Goal: Task Accomplishment & Management: Use online tool/utility

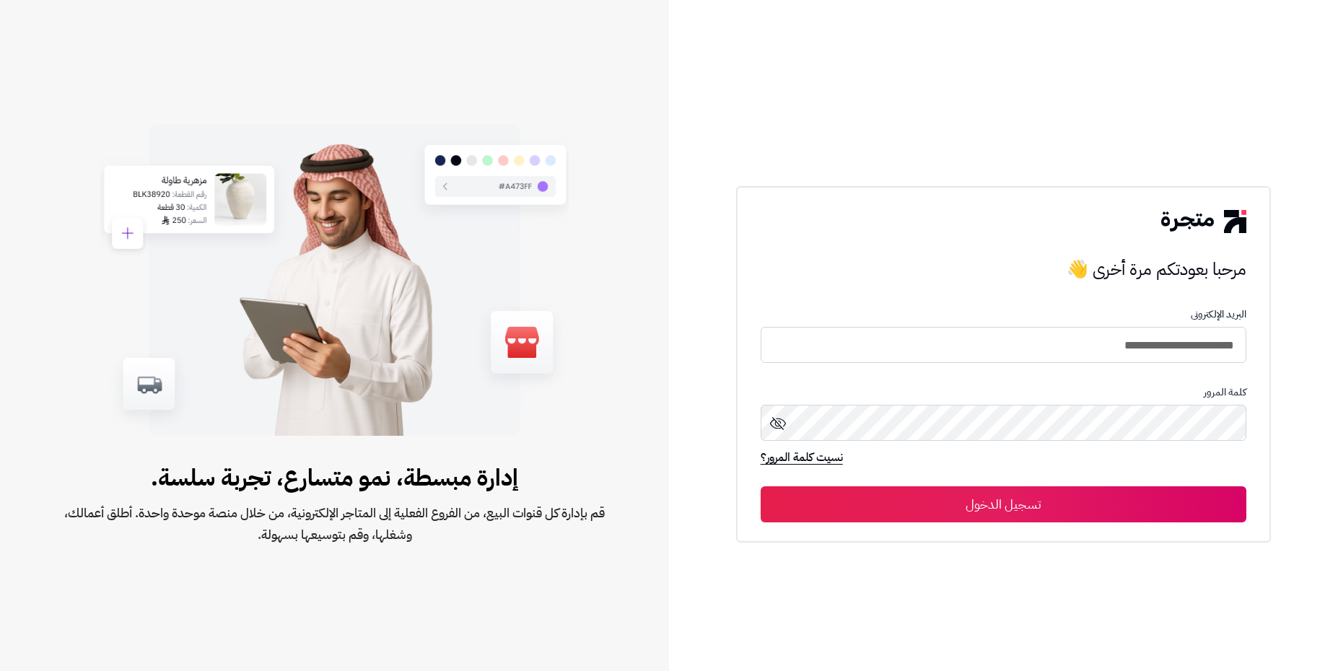
type input "**********"
click at [1099, 522] on button "تسجيل الدخول" at bounding box center [1004, 505] width 487 height 36
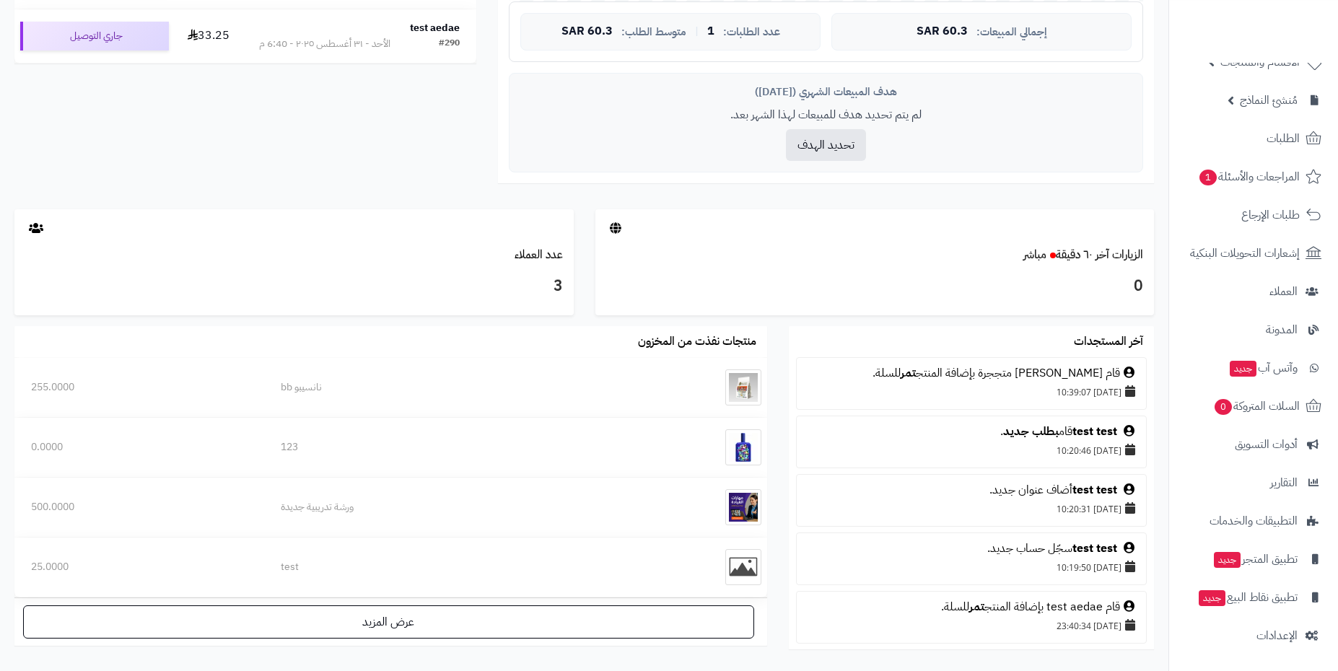
scroll to position [650, 0]
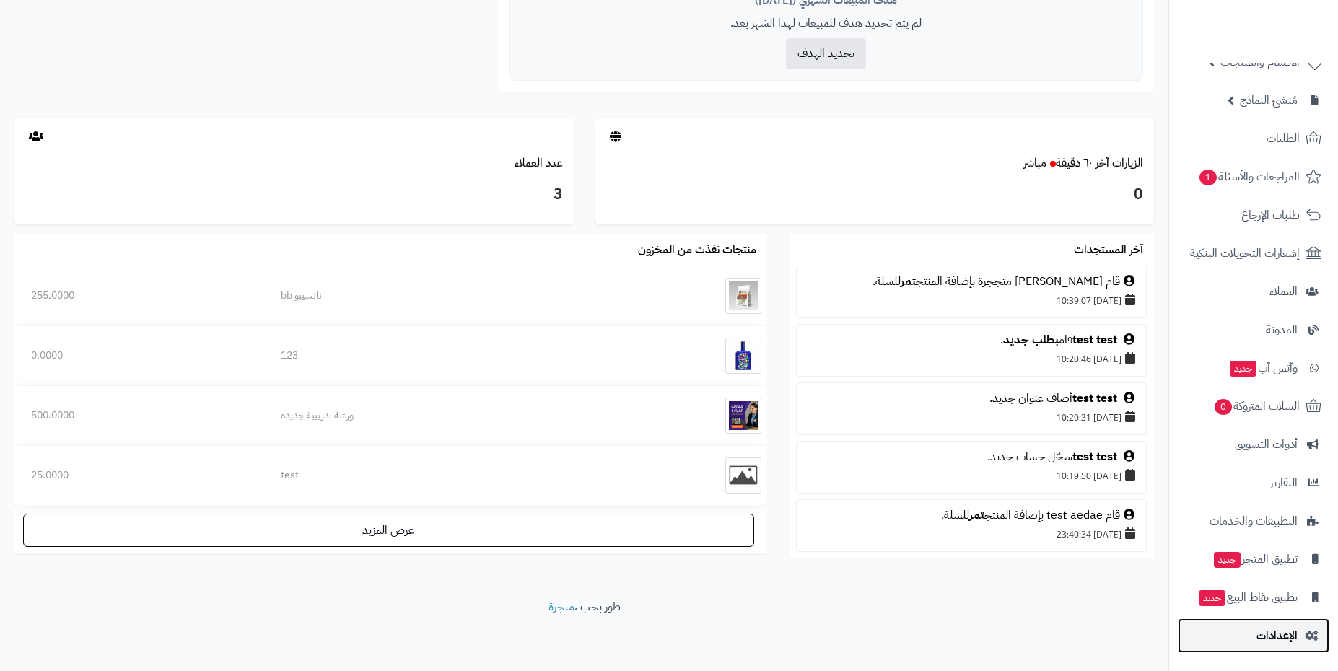
click at [1277, 625] on link "الإعدادات" at bounding box center [1254, 636] width 152 height 35
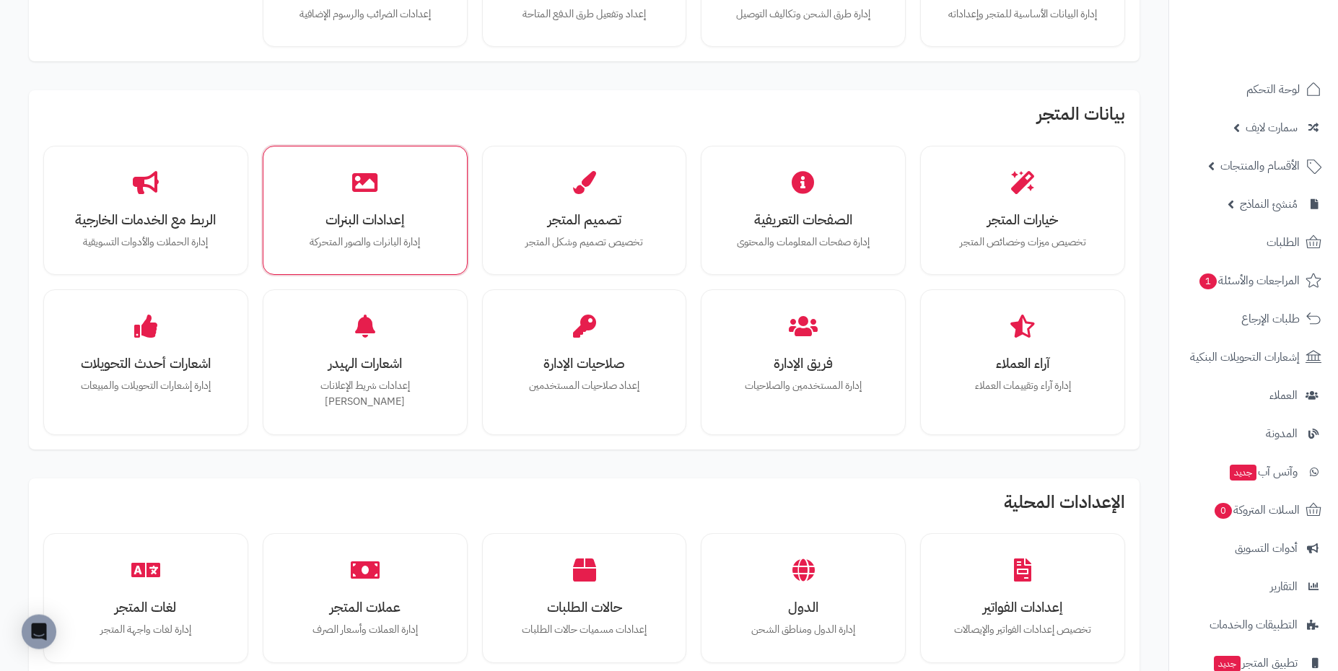
scroll to position [217, 0]
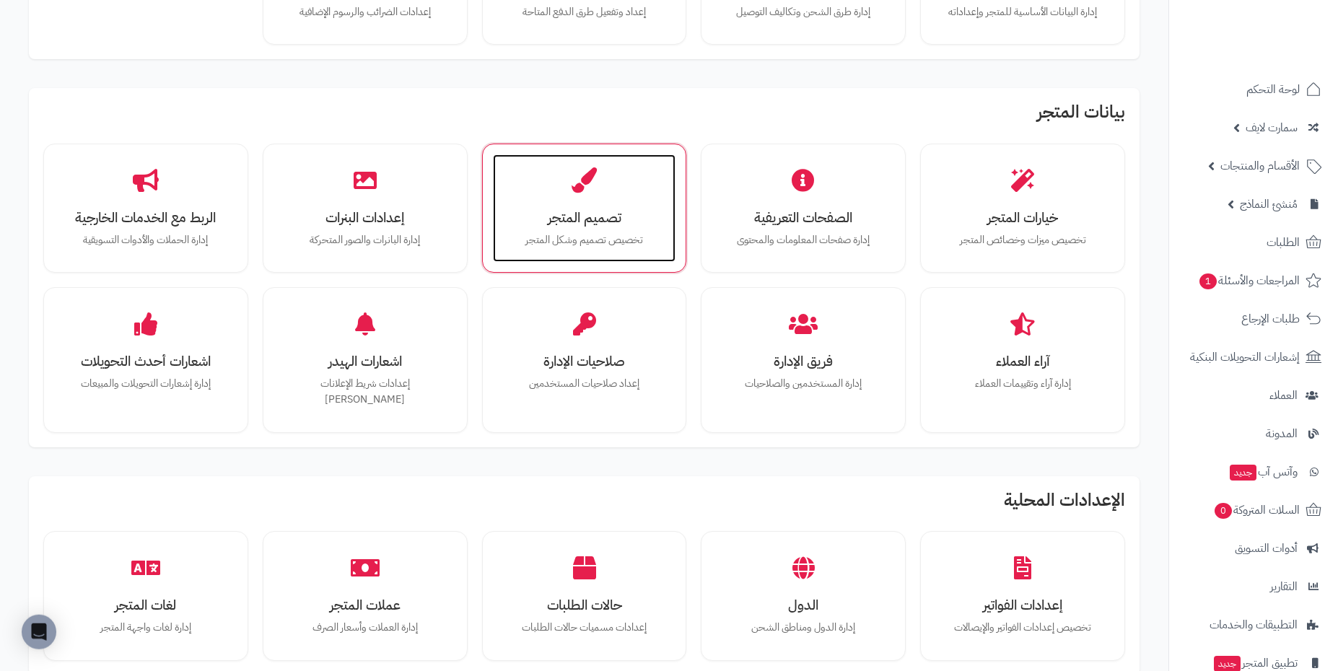
click at [630, 212] on h3 "تصميم المتجر" at bounding box center [584, 217] width 154 height 15
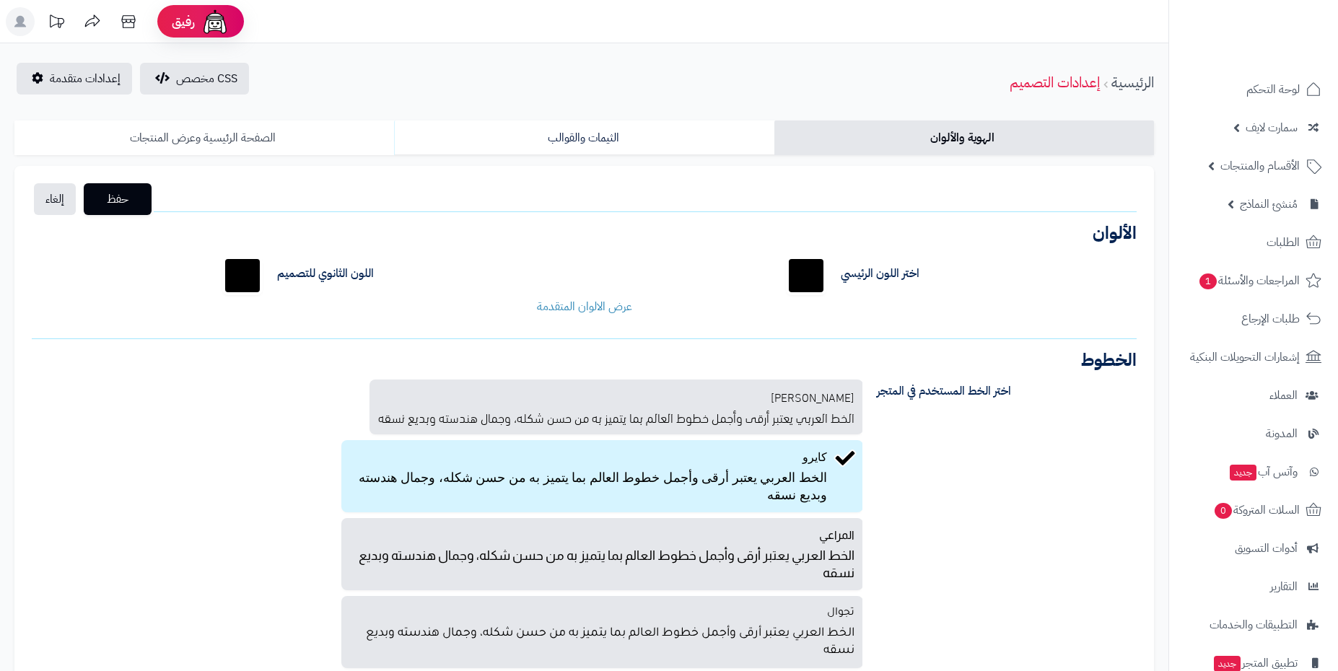
click at [229, 141] on link "الصفحة الرئيسية وعرض المنتجات" at bounding box center [204, 138] width 380 height 35
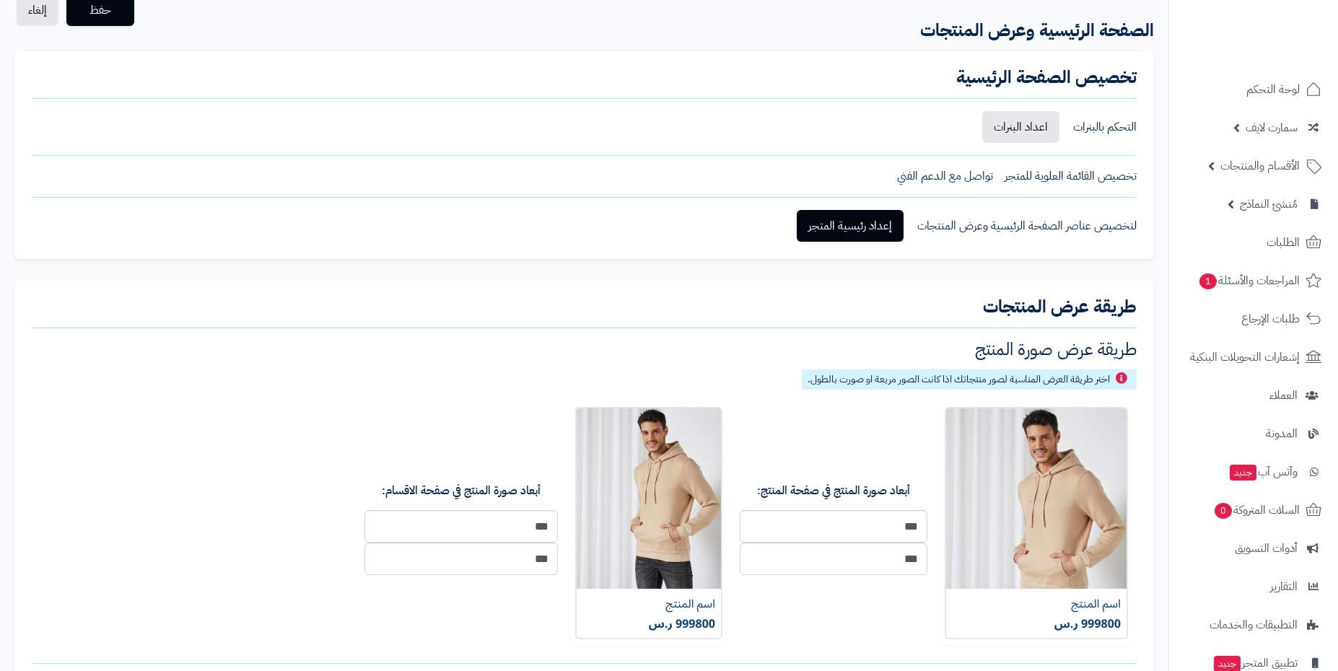
scroll to position [170, 0]
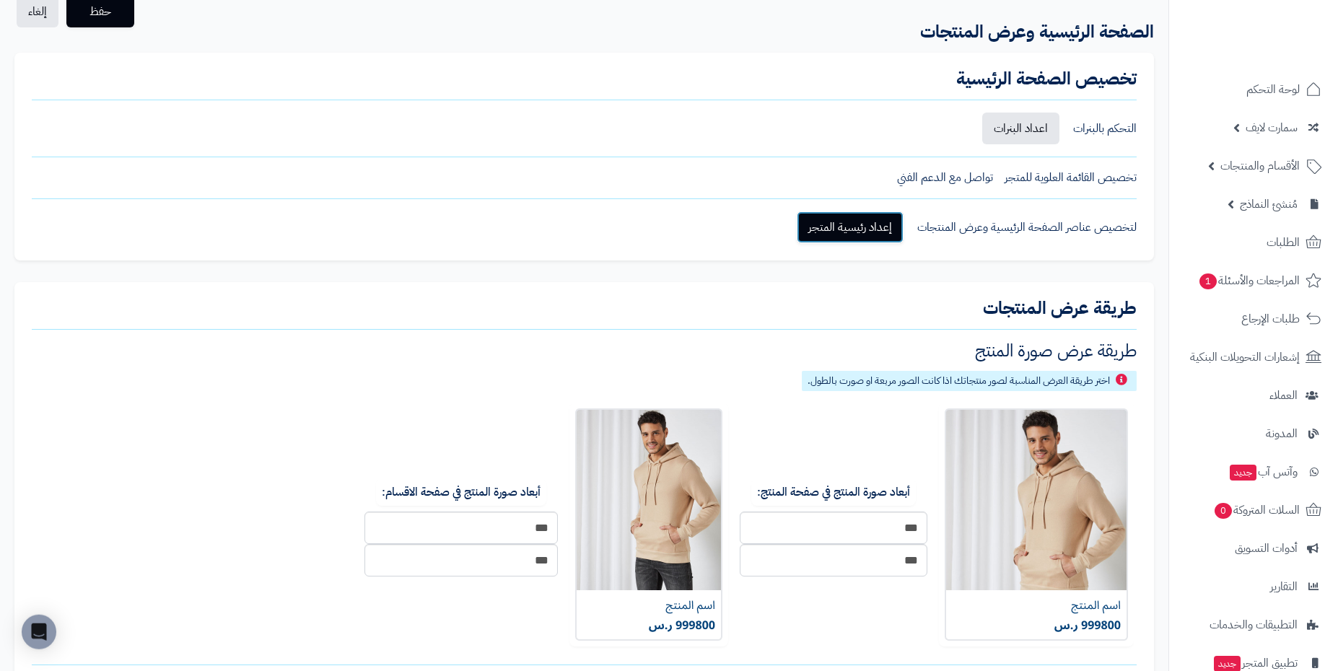
click at [824, 236] on link "إعداد رئيسية المتجر" at bounding box center [850, 228] width 107 height 32
